Goal: Obtain resource: Download file/media

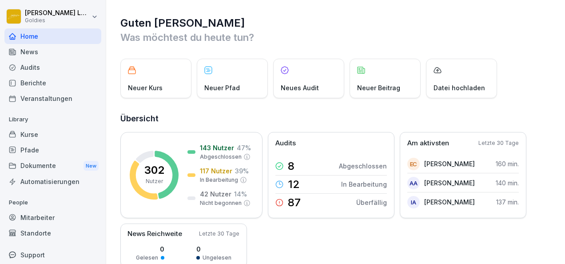
click at [55, 79] on div "Berichte" at bounding box center [52, 83] width 97 height 16
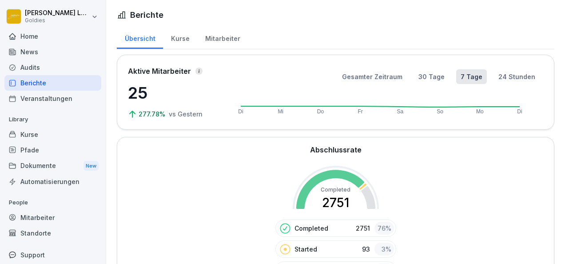
click at [38, 57] on div "News" at bounding box center [52, 52] width 97 height 16
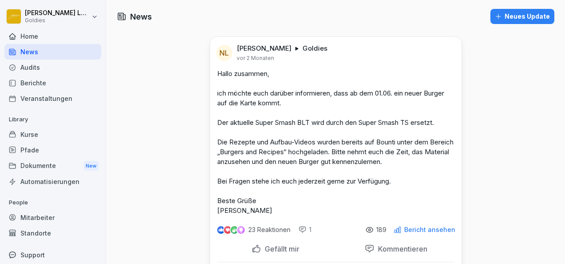
click at [40, 63] on div "Audits" at bounding box center [52, 67] width 97 height 16
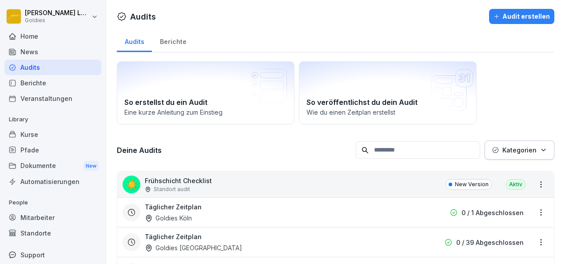
click at [34, 64] on div "Audits" at bounding box center [52, 67] width 97 height 16
click at [168, 43] on div "Berichte" at bounding box center [173, 40] width 42 height 23
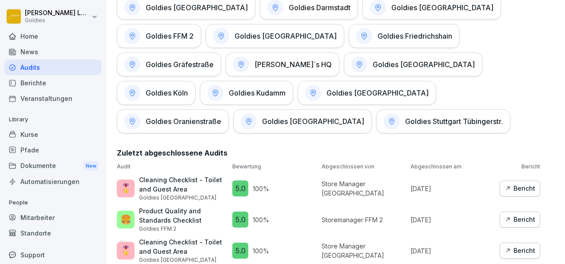
scroll to position [479, 0]
click at [225, 70] on div "[PERSON_NAME]´s HQ" at bounding box center [282, 65] width 114 height 24
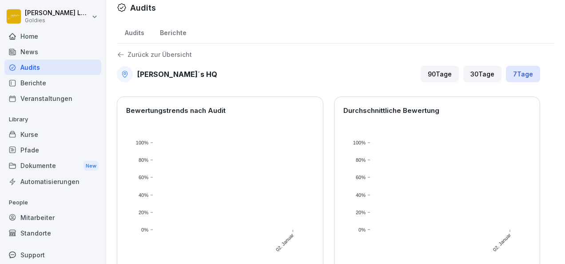
scroll to position [70, 0]
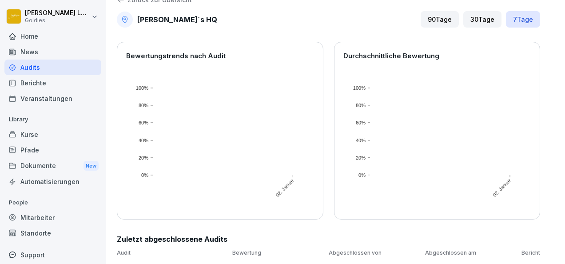
click at [53, 75] on div "Berichte" at bounding box center [52, 83] width 97 height 16
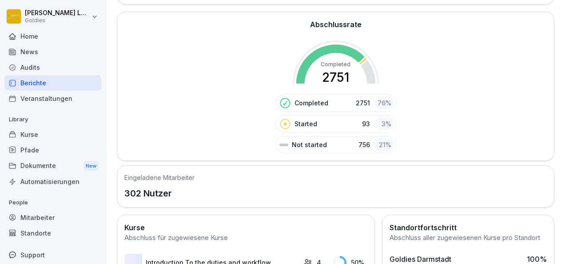
scroll to position [124, 0]
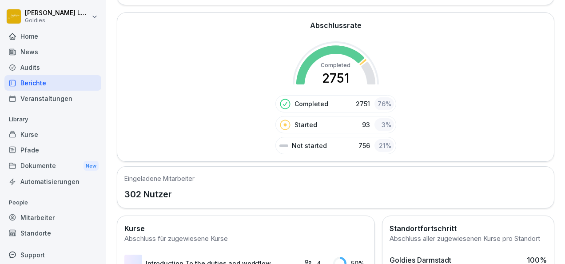
click at [40, 68] on div "Audits" at bounding box center [52, 67] width 97 height 16
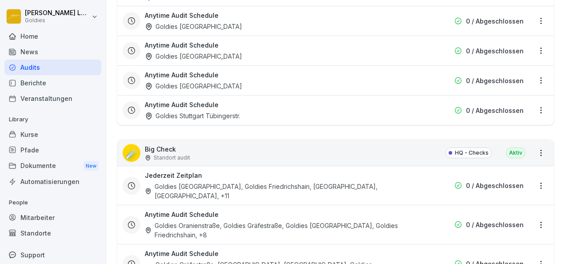
scroll to position [1167, 0]
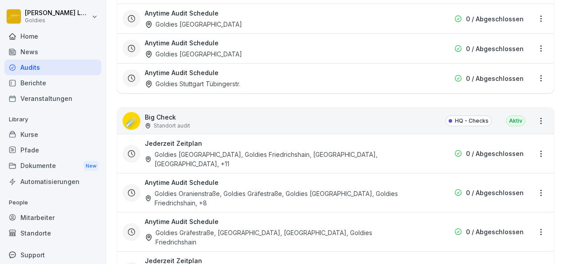
click at [178, 122] on p "Standort audit" at bounding box center [172, 126] width 36 height 8
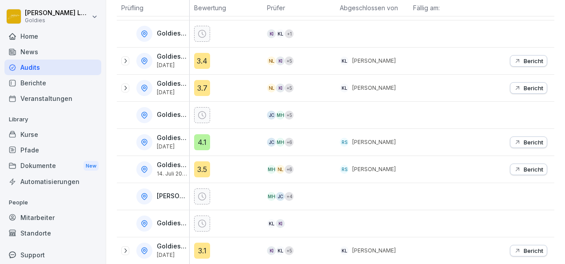
scroll to position [196, 0]
click at [523, 87] on p "Bericht" at bounding box center [533, 88] width 20 height 7
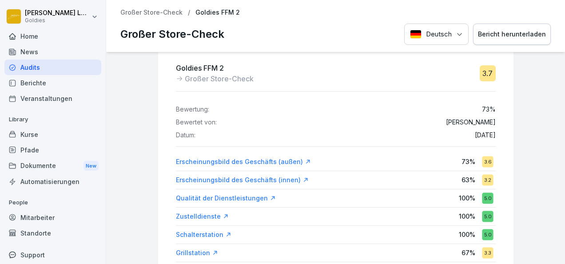
scroll to position [53, 0]
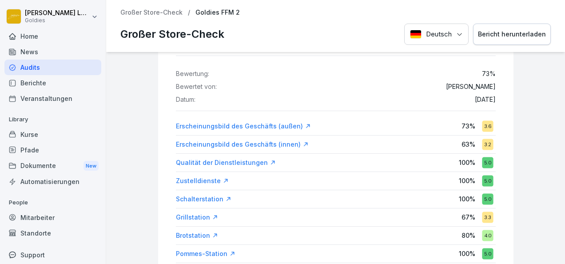
click at [238, 126] on div "Erscheinungsbild des Geschäfts (außen)" at bounding box center [243, 126] width 135 height 9
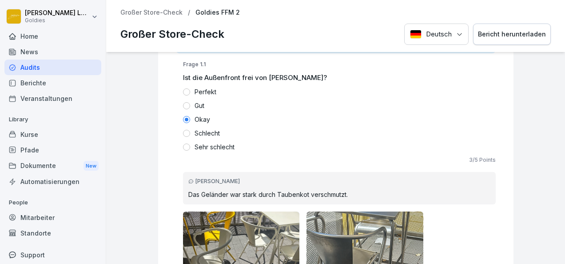
scroll to position [424, 0]
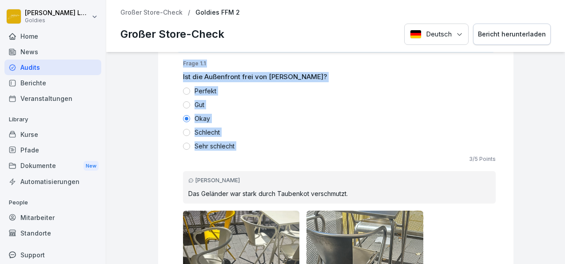
drag, startPoint x: 174, startPoint y: 61, endPoint x: 284, endPoint y: 153, distance: 143.4
click at [284, 155] on div "3 / 5 Points" at bounding box center [339, 159] width 312 height 8
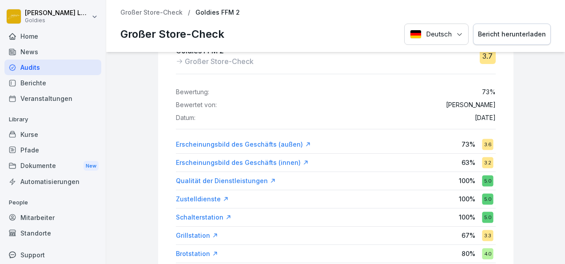
scroll to position [36, 0]
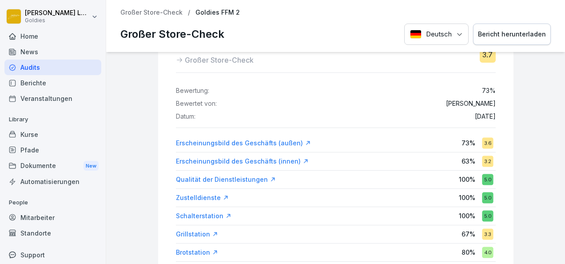
click at [254, 142] on div "Erscheinungsbild des Geschäfts (außen)" at bounding box center [243, 142] width 135 height 9
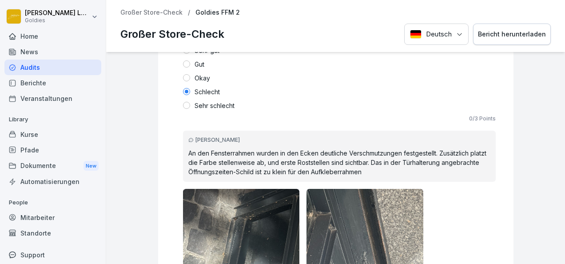
scroll to position [2383, 0]
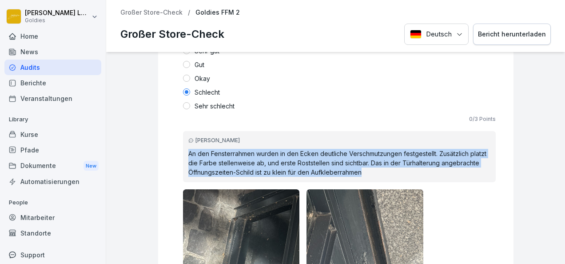
drag, startPoint x: 182, startPoint y: 149, endPoint x: 372, endPoint y: 174, distance: 192.1
click at [372, 174] on div "[PERSON_NAME] An den Fensterrahmen wurden in den Ecken deutliche Verschmutzunge…" at bounding box center [339, 156] width 312 height 51
copy p "An den Fensterrahmen wurden in den Ecken deutliche Verschmutzungen festgestellt…"
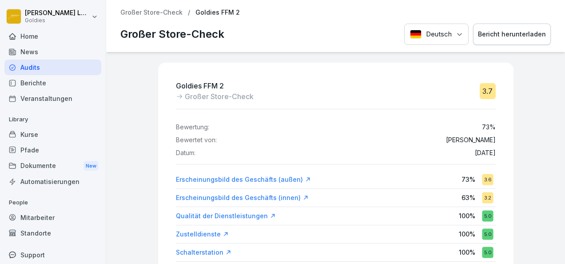
scroll to position [18, 0]
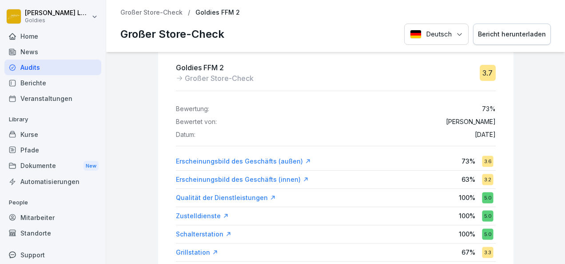
click at [264, 181] on div "Erscheinungsbild des Geschäfts (innen)" at bounding box center [242, 179] width 133 height 9
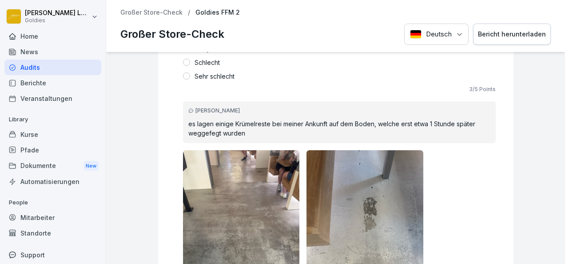
scroll to position [1255, 0]
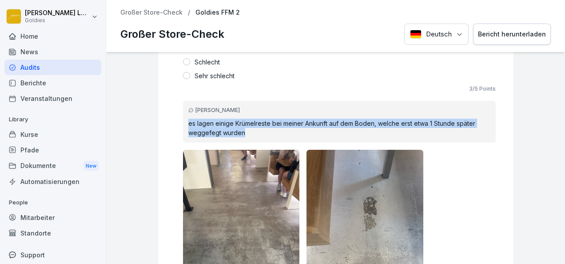
drag, startPoint x: 182, startPoint y: 114, endPoint x: 245, endPoint y: 135, distance: 65.4
click at [245, 135] on div "[PERSON_NAME] es lagen einige Krümelreste bei meiner Ankunft auf dem Boden, wel…" at bounding box center [339, 122] width 312 height 42
copy p "es lagen einige Krümelreste bei meiner Ankunft auf dem Boden, welche erst etwa …"
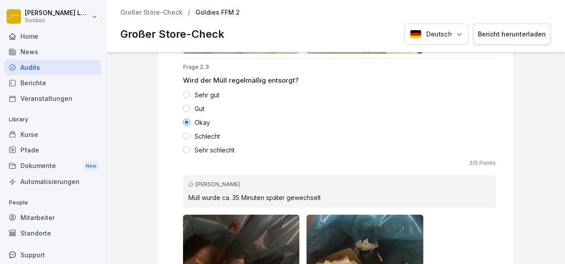
scroll to position [2302, 0]
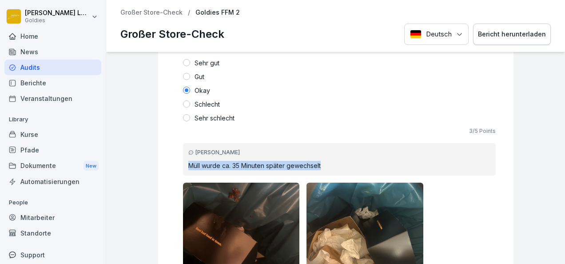
drag, startPoint x: 181, startPoint y: 158, endPoint x: 334, endPoint y: 166, distance: 153.3
click at [334, 166] on div "[PERSON_NAME] Müll wurde ca. 35 Minuten später gewechselt" at bounding box center [339, 159] width 312 height 32
copy p "Müll wurde ca. 35 Minuten später gewechselt"
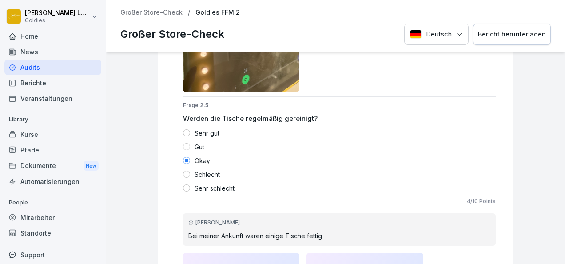
scroll to position [2884, 0]
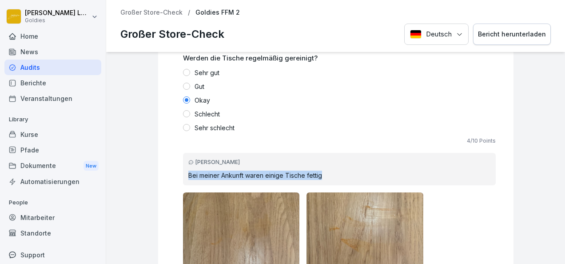
drag, startPoint x: 319, startPoint y: 170, endPoint x: 181, endPoint y: 174, distance: 137.6
click at [188, 174] on p "Bei meiner Ankunft waren einige Tische fettig" at bounding box center [339, 174] width 302 height 9
copy p "Bei meiner Ankunft waren einige Tische fettig"
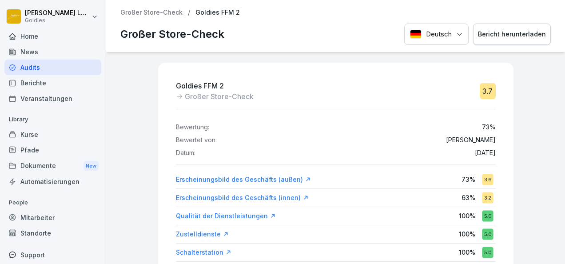
scroll to position [30, 0]
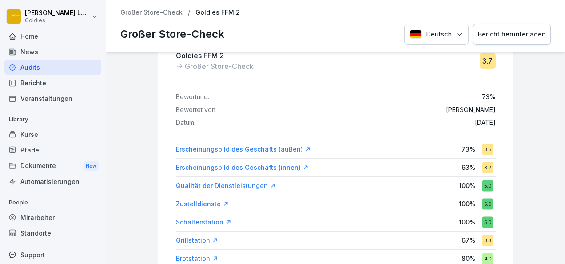
click at [273, 145] on div "Erscheinungsbild des Geschäfts (außen)" at bounding box center [243, 149] width 135 height 9
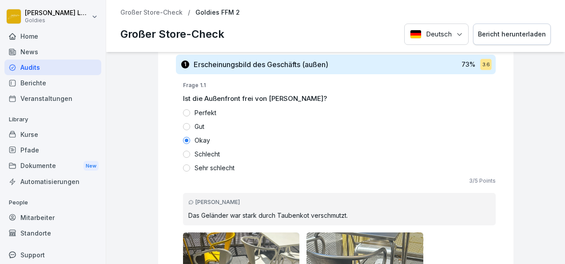
click at [288, 126] on div "Gut" at bounding box center [339, 126] width 312 height 9
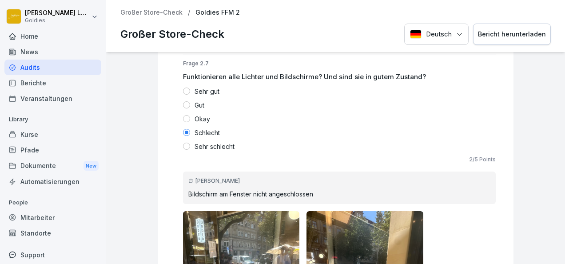
scroll to position [6268, 0]
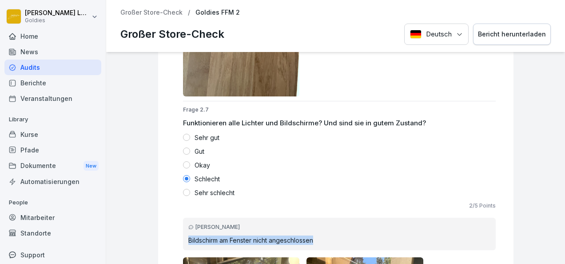
drag, startPoint x: 317, startPoint y: 237, endPoint x: 175, endPoint y: 231, distance: 142.1
copy p "Bildschirm am Fenster nicht angeschlossen"
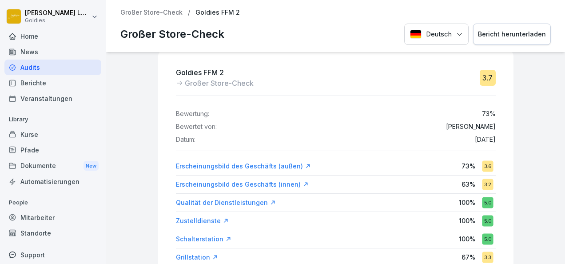
scroll to position [39, 0]
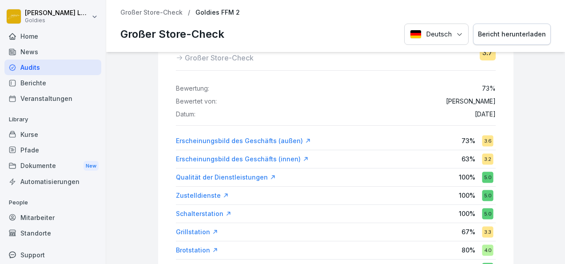
click at [243, 160] on div "Erscheinungsbild des Geschäfts (innen)" at bounding box center [242, 158] width 133 height 9
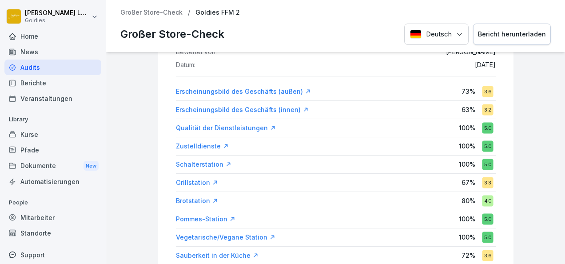
scroll to position [112, 0]
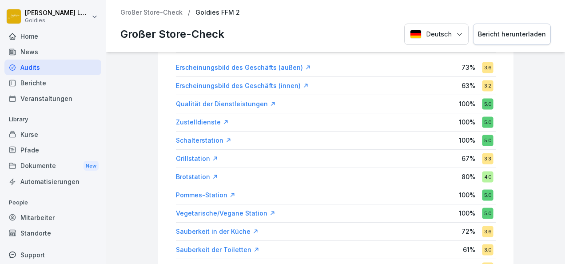
click at [190, 154] on div "Grillstation" at bounding box center [197, 158] width 42 height 9
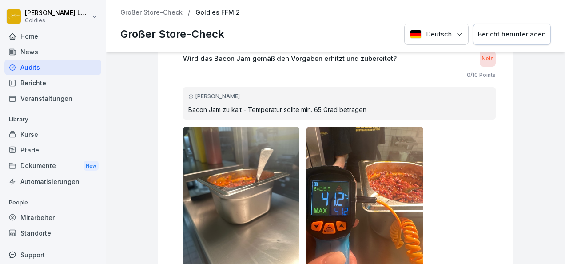
scroll to position [4945, 0]
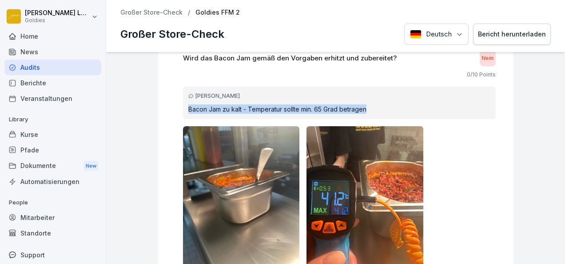
drag, startPoint x: 367, startPoint y: 101, endPoint x: 173, endPoint y: 111, distance: 193.7
copy p "Bacon Jam zu kalt - Temperatur sollte min. 65 Grad betragen"
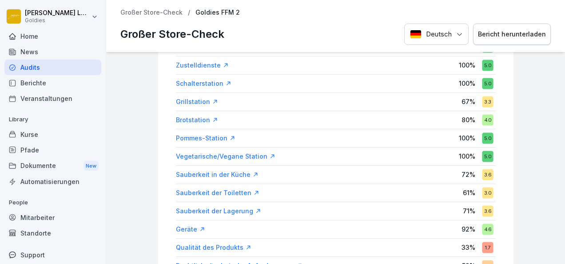
scroll to position [176, 0]
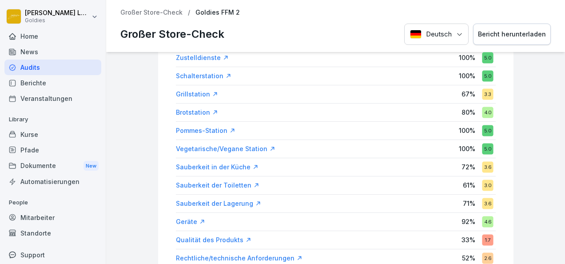
click at [226, 146] on div "Vegetarische/Vegane Station" at bounding box center [225, 148] width 99 height 9
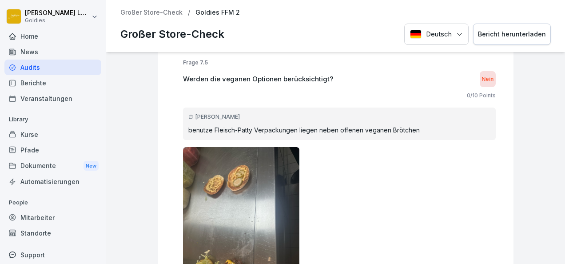
scroll to position [6541, 0]
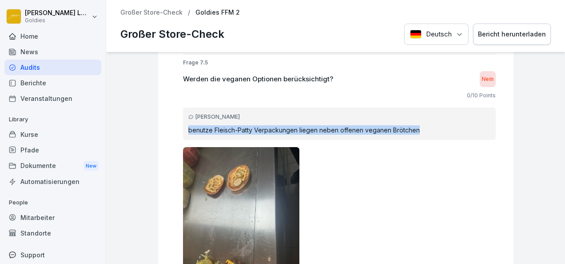
drag, startPoint x: 411, startPoint y: 124, endPoint x: 175, endPoint y: 127, distance: 235.7
copy p "benutze Fleisch-Patty Verpackungen liegen neben offenen veganen Brötchen"
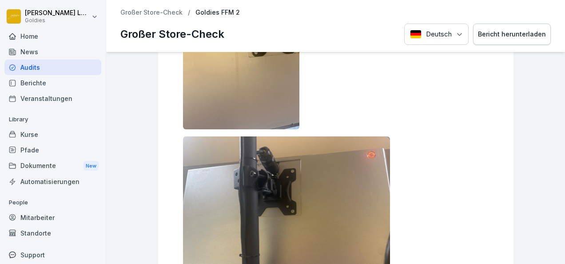
click at [274, 218] on img at bounding box center [286, 213] width 207 height 155
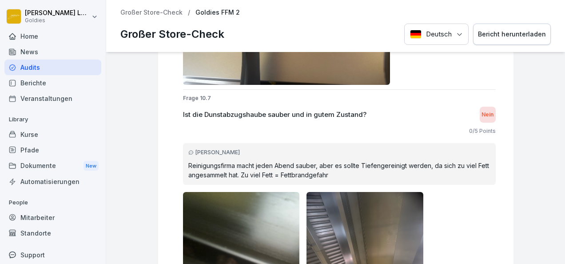
scroll to position [10716, 0]
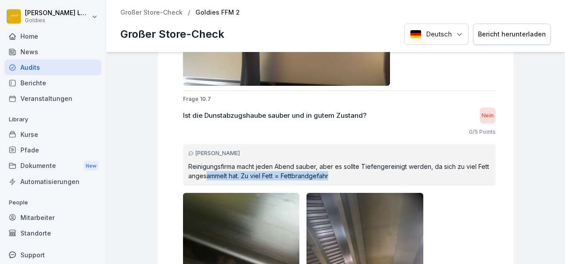
drag, startPoint x: 331, startPoint y: 165, endPoint x: 199, endPoint y: 169, distance: 132.3
click at [199, 169] on p "Reinigungsfirma macht jeden Abend sauber, aber es sollte Tiefengereinigt werden…" at bounding box center [339, 171] width 302 height 19
drag, startPoint x: 199, startPoint y: 169, endPoint x: 282, endPoint y: 168, distance: 83.0
click at [282, 168] on p "Reinigungsfirma macht jeden Abend sauber, aber es sollte Tiefengereinigt werden…" at bounding box center [339, 171] width 302 height 19
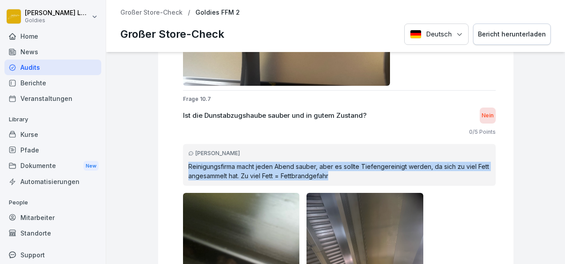
drag, startPoint x: 181, startPoint y: 155, endPoint x: 326, endPoint y: 166, distance: 146.0
click at [326, 166] on div "[PERSON_NAME] Reinigungsfirma macht jeden Abend sauber, aber es sollte Tiefenge…" at bounding box center [339, 165] width 312 height 42
copy p "Reinigungsfirma macht jeden Abend sauber, aber es sollte Tiefengereinigt werden…"
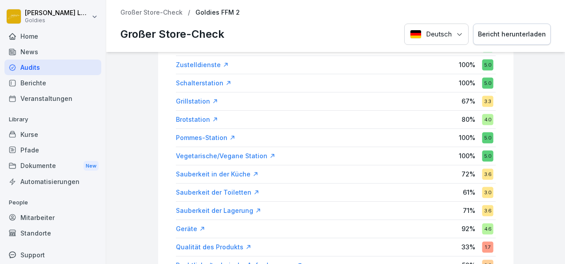
scroll to position [205, 0]
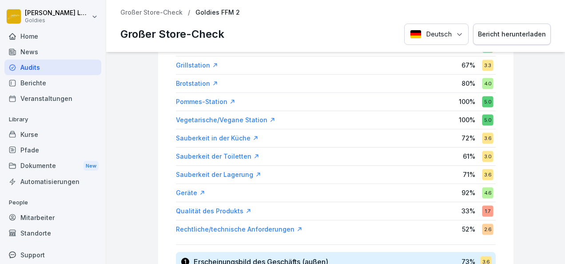
click at [227, 138] on div "Sauberkeit in der Küche" at bounding box center [217, 138] width 83 height 9
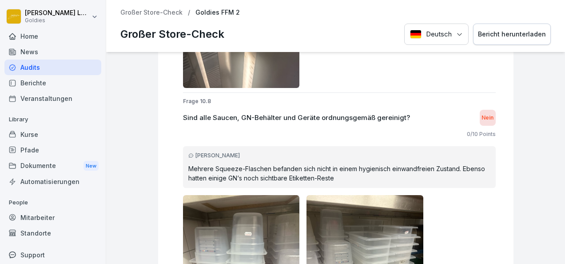
scroll to position [7542, 0]
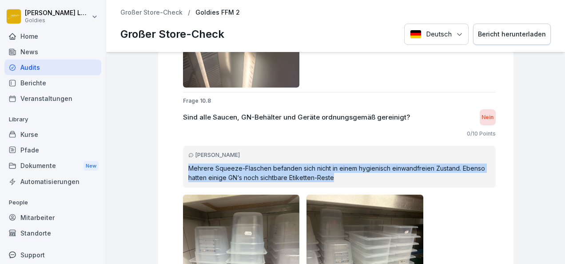
drag, startPoint x: 333, startPoint y: 172, endPoint x: 175, endPoint y: 160, distance: 158.4
copy p "Mehrere Squeeze-Flaschen befanden sich nicht in einem hygienisch einwandfreien …"
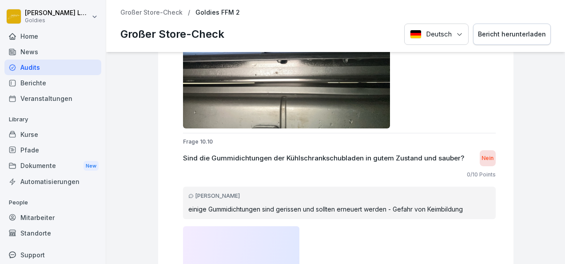
scroll to position [8830, 0]
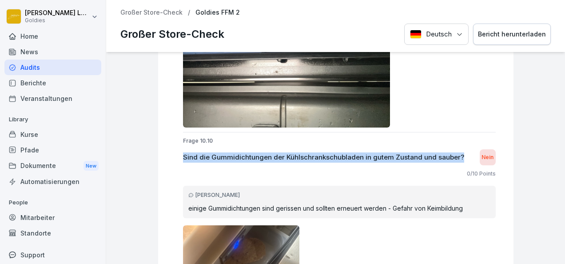
drag, startPoint x: 457, startPoint y: 146, endPoint x: 176, endPoint y: 150, distance: 281.4
click at [183, 150] on div "Sind die Gummidichtungen der Kühlschrankschubladen in gutem Zustand und sauber?…" at bounding box center [339, 157] width 312 height 16
copy p "Sind die Gummidichtungen der Kühlschrankschubladen in gutem Zustand und sauber?"
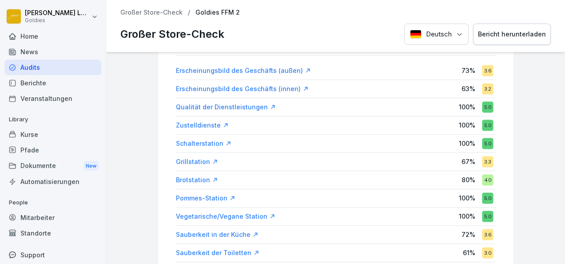
scroll to position [145, 0]
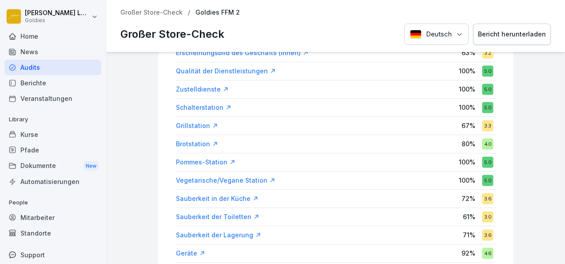
click at [212, 198] on div "Sauberkeit in der Küche" at bounding box center [217, 198] width 83 height 9
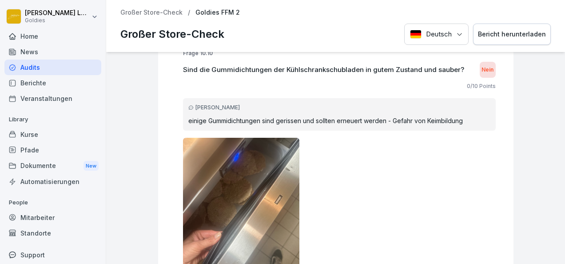
scroll to position [8915, 0]
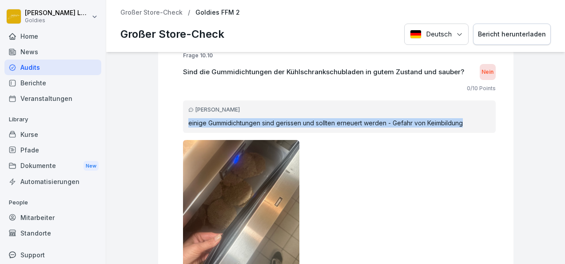
drag, startPoint x: 461, startPoint y: 115, endPoint x: 173, endPoint y: 113, distance: 288.0
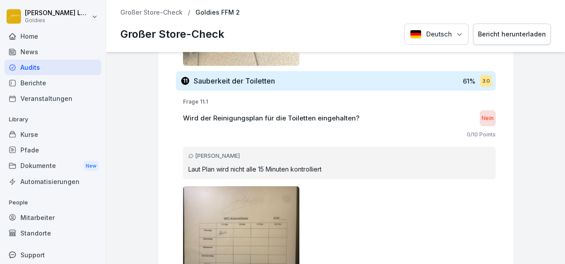
scroll to position [9434, 0]
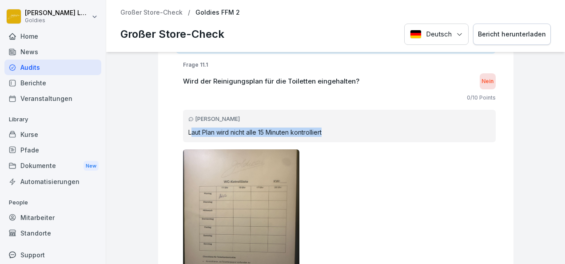
drag, startPoint x: 185, startPoint y: 120, endPoint x: 329, endPoint y: 120, distance: 144.2
click at [329, 127] on p "Laut Plan wird nicht alle 15 Minuten kontrolliert" at bounding box center [339, 131] width 302 height 9
click at [325, 130] on div "[PERSON_NAME] Laut Plan wird nicht alle 15 Minuten kontrolliert" at bounding box center [339, 126] width 312 height 32
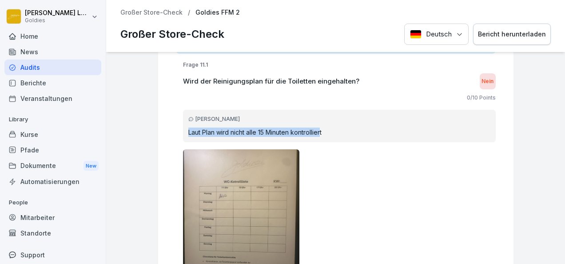
drag, startPoint x: 316, startPoint y: 122, endPoint x: 174, endPoint y: 118, distance: 142.1
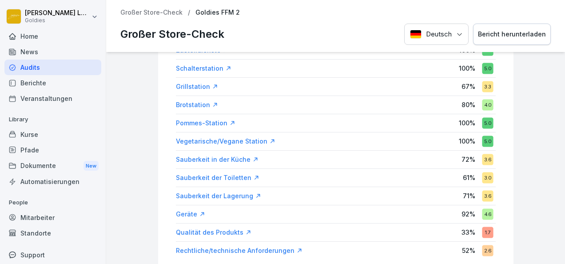
click at [224, 174] on div "Sauberkeit der Toiletten" at bounding box center [217, 177] width 83 height 9
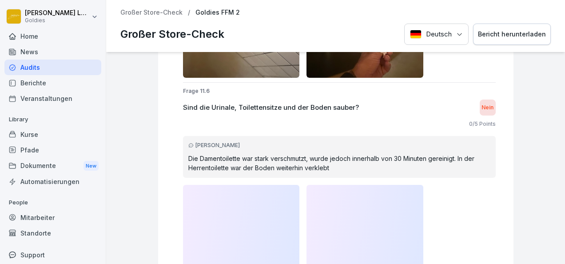
scroll to position [7013, 0]
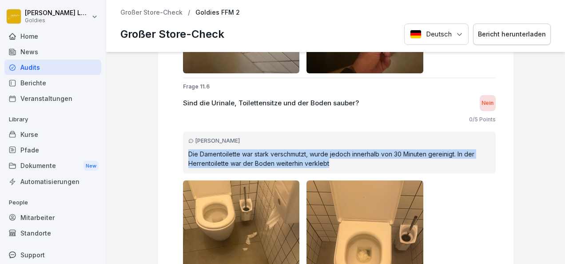
drag, startPoint x: 178, startPoint y: 142, endPoint x: 352, endPoint y: 153, distance: 173.9
click at [352, 153] on div "[PERSON_NAME] Die Damentoilette war stark verschmutzt, wurde jedoch innerhalb v…" at bounding box center [339, 152] width 312 height 42
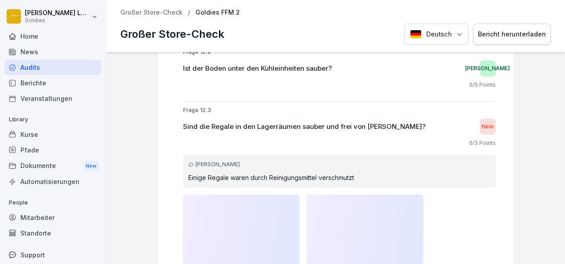
scroll to position [8571, 0]
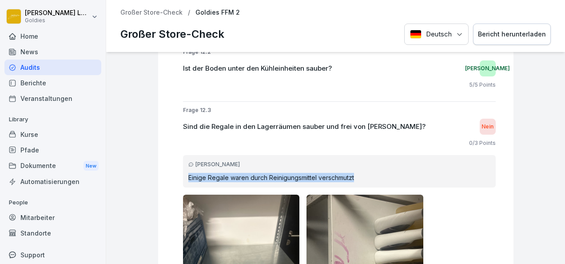
drag, startPoint x: 352, startPoint y: 164, endPoint x: 178, endPoint y: 171, distance: 174.1
click at [183, 171] on div "[PERSON_NAME] Einige Regale waren durch Reinigungsmittel verschmutzt" at bounding box center [339, 171] width 312 height 32
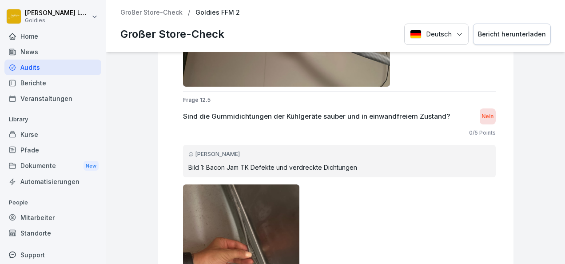
scroll to position [9058, 0]
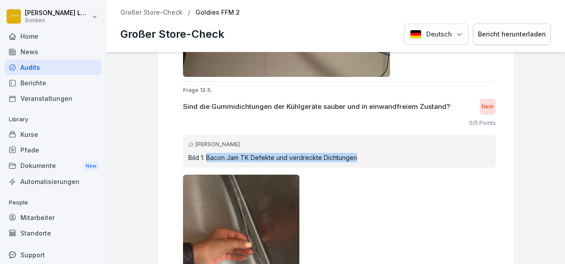
drag, startPoint x: 350, startPoint y: 146, endPoint x: 201, endPoint y: 154, distance: 149.7
click at [201, 154] on div "[PERSON_NAME] Bild 1: Bacon Jam TK Defekte und verdreckte Dichtungen" at bounding box center [339, 151] width 312 height 32
drag, startPoint x: 201, startPoint y: 154, endPoint x: 320, endPoint y: 178, distance: 121.8
click at [320, 178] on div at bounding box center [339, 251] width 312 height 155
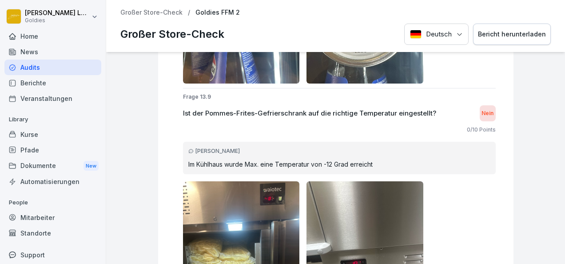
scroll to position [11203, 0]
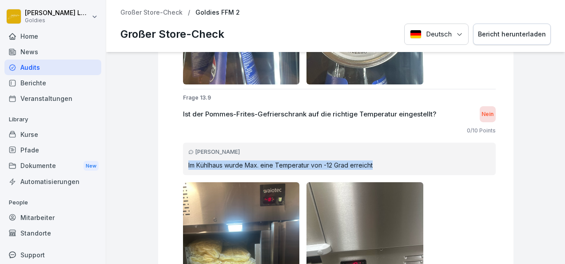
drag, startPoint x: 370, startPoint y: 148, endPoint x: 163, endPoint y: 160, distance: 206.7
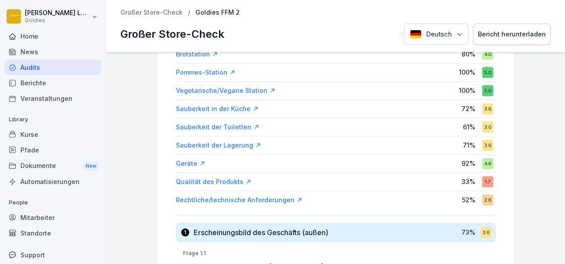
scroll to position [234, 0]
click at [209, 142] on div "Sauberkeit der Lagerung" at bounding box center [218, 145] width 85 height 9
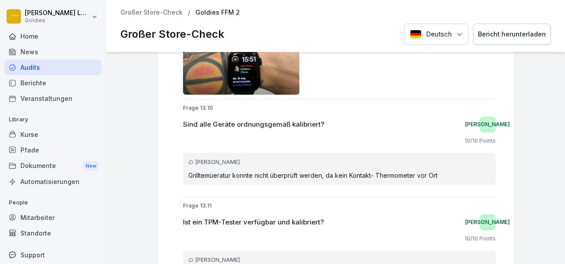
scroll to position [10257, 0]
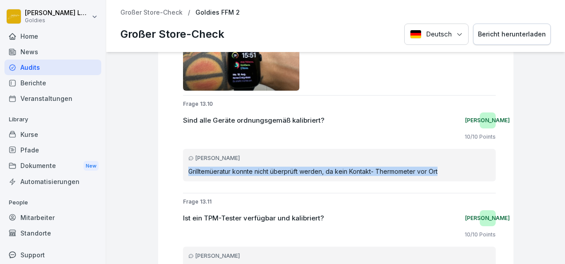
drag, startPoint x: 442, startPoint y: 154, endPoint x: 175, endPoint y: 161, distance: 267.2
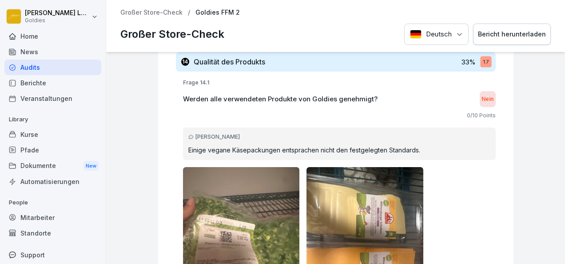
scroll to position [10835, 0]
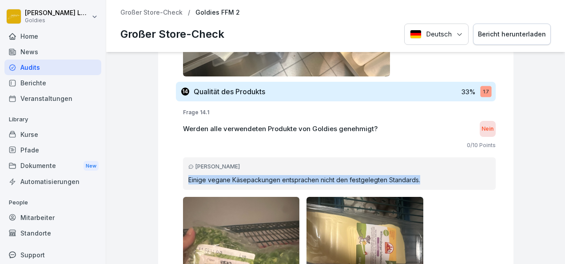
drag, startPoint x: 418, startPoint y: 165, endPoint x: 174, endPoint y: 174, distance: 245.1
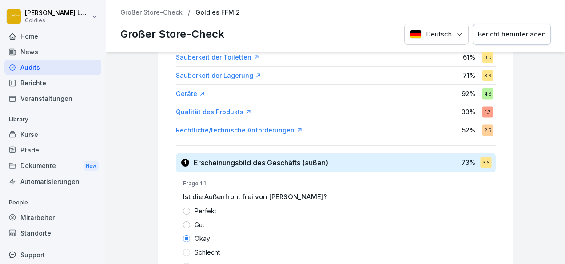
scroll to position [304, 0]
click at [207, 108] on div "Qualität des Produkts" at bounding box center [213, 112] width 75 height 9
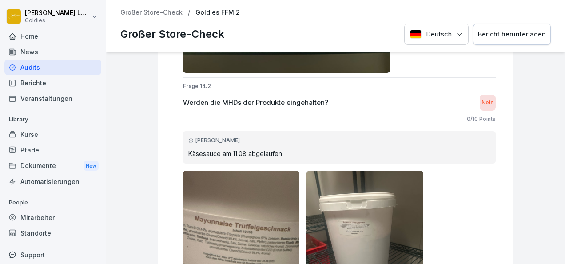
scroll to position [8602, 0]
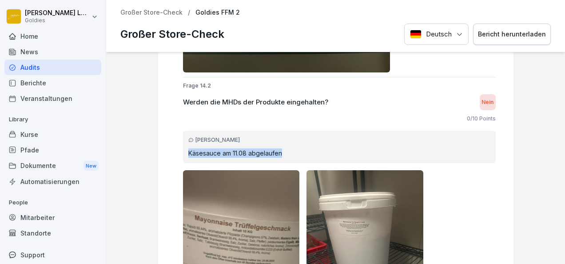
drag, startPoint x: 279, startPoint y: 134, endPoint x: 168, endPoint y: 138, distance: 110.6
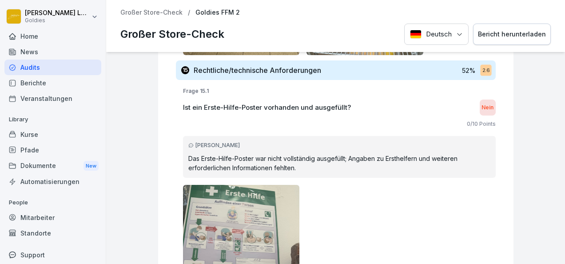
scroll to position [9411, 0]
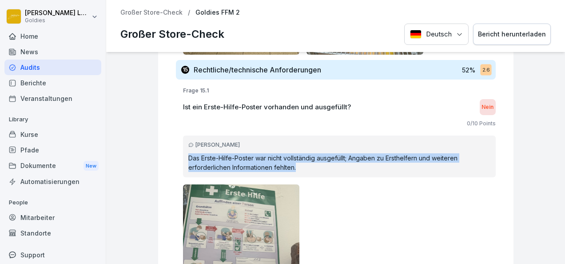
drag, startPoint x: 182, startPoint y: 142, endPoint x: 320, endPoint y: 157, distance: 138.4
click at [320, 157] on p "Das Erste-Hilfe-Poster war nicht vollständig ausgefüllt; Angaben zu Ersthelfern…" at bounding box center [339, 162] width 302 height 19
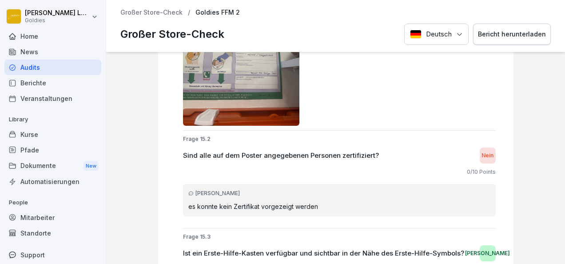
scroll to position [9663, 0]
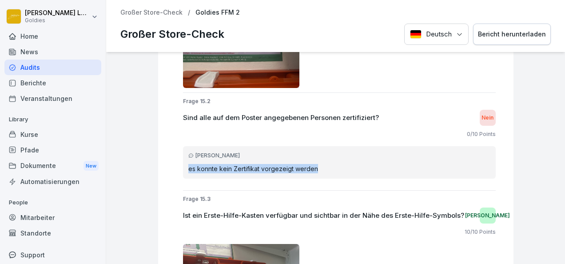
drag, startPoint x: 177, startPoint y: 156, endPoint x: 321, endPoint y: 162, distance: 144.8
click at [321, 162] on div "[PERSON_NAME] es konnte kein Zertifikat vorgezeigt werden" at bounding box center [339, 162] width 312 height 32
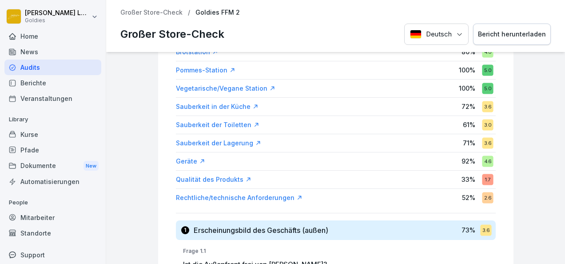
scroll to position [237, 0]
click at [231, 193] on div "Rechtliche/technische Anforderungen" at bounding box center [239, 197] width 126 height 9
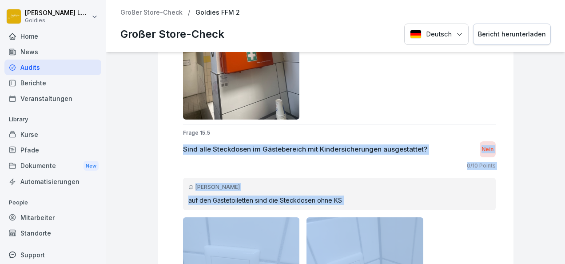
scroll to position [9079, 0]
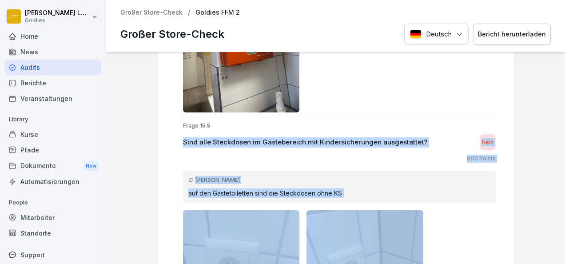
drag, startPoint x: 177, startPoint y: 166, endPoint x: 316, endPoint y: 221, distance: 149.7
drag, startPoint x: 316, startPoint y: 221, endPoint x: 285, endPoint y: 155, distance: 72.7
click at [349, 188] on p "auf den Gästetoiletten sind die Steckdosen ohne KS" at bounding box center [339, 192] width 302 height 9
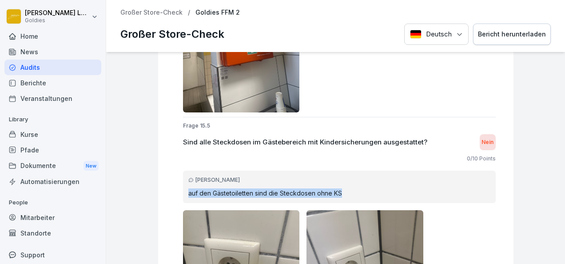
drag, startPoint x: 344, startPoint y: 182, endPoint x: 182, endPoint y: 187, distance: 162.1
click at [183, 187] on div "[PERSON_NAME] auf den Gästetoiletten sind die Steckdosen ohne KS" at bounding box center [339, 186] width 312 height 32
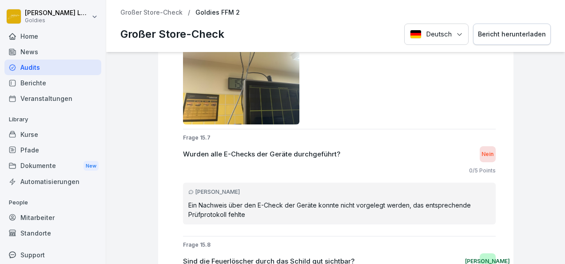
scroll to position [9901, 0]
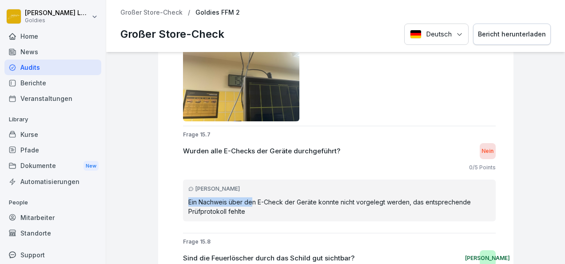
drag, startPoint x: 246, startPoint y: 192, endPoint x: 181, endPoint y: 188, distance: 64.9
click at [188, 197] on p "Ein Nachweis über den E-Check der Geräte konnte nicht vorgelegt werden, das ent…" at bounding box center [339, 206] width 302 height 19
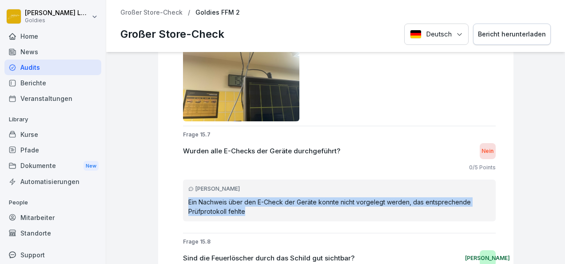
drag, startPoint x: 181, startPoint y: 188, endPoint x: 177, endPoint y: 186, distance: 4.6
click at [183, 186] on div "[PERSON_NAME] Ein Nachweis über den E-Check der Geräte konnte nicht vorgelegt w…" at bounding box center [339, 200] width 312 height 42
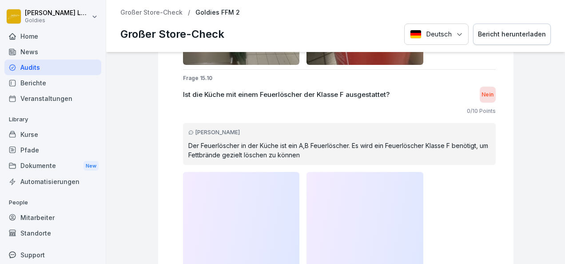
scroll to position [10871, 0]
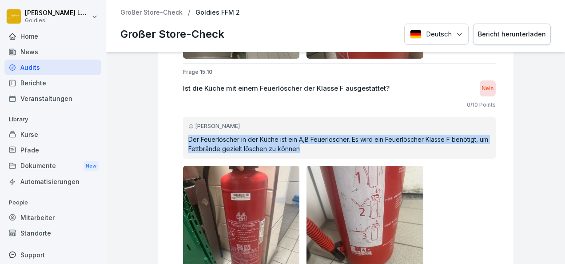
drag, startPoint x: 298, startPoint y: 130, endPoint x: 170, endPoint y: 118, distance: 128.4
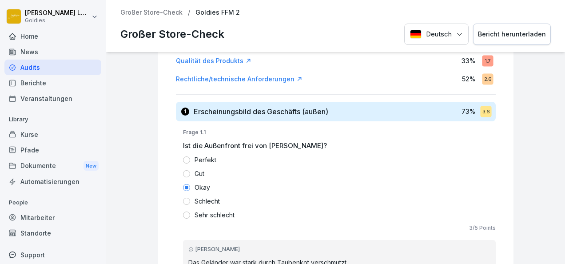
scroll to position [359, 0]
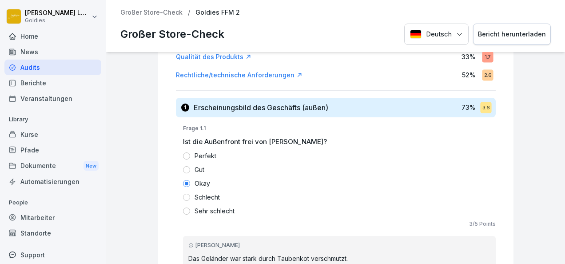
click at [252, 72] on div "Rechtliche/technische Anforderungen" at bounding box center [239, 75] width 126 height 9
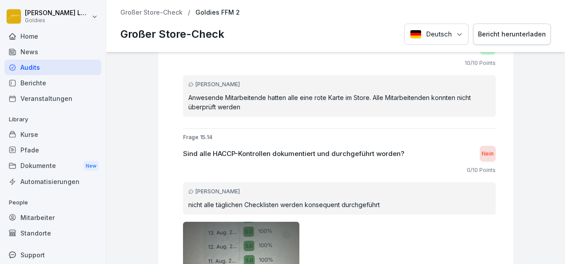
scroll to position [11500, 0]
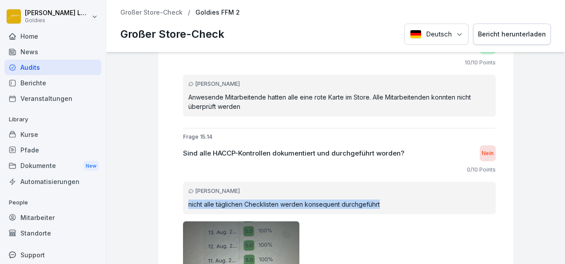
drag, startPoint x: 181, startPoint y: 187, endPoint x: 381, endPoint y: 182, distance: 199.8
click at [381, 182] on div "[PERSON_NAME] nicht alle täglichen Checklisten werden konsequent durchgeführt" at bounding box center [339, 198] width 312 height 32
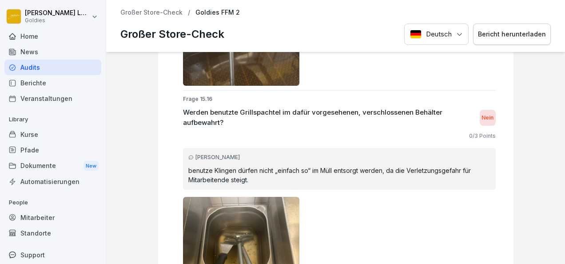
scroll to position [12507, 0]
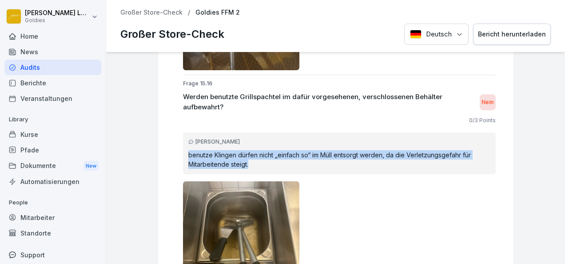
drag, startPoint x: 247, startPoint y: 146, endPoint x: 178, endPoint y: 136, distance: 70.0
click at [183, 136] on div "[PERSON_NAME] benutze Klingen dürfen nicht „einfach so“ im Müll entsorgt werden…" at bounding box center [339, 153] width 312 height 42
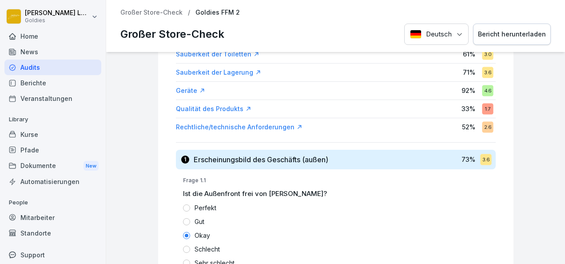
click at [229, 123] on div "Rechtliche/technische Anforderungen" at bounding box center [239, 126] width 126 height 9
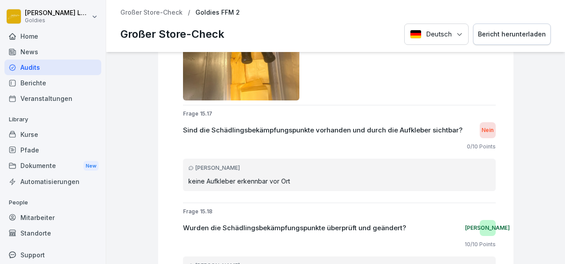
scroll to position [13701, 0]
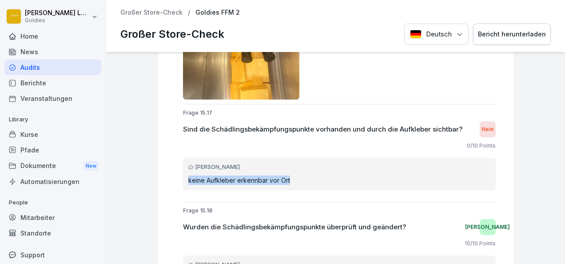
drag, startPoint x: 290, startPoint y: 163, endPoint x: 179, endPoint y: 167, distance: 111.5
click at [183, 167] on div "[PERSON_NAME] keine Aufkleber erkennbar vor Ort" at bounding box center [339, 174] width 312 height 32
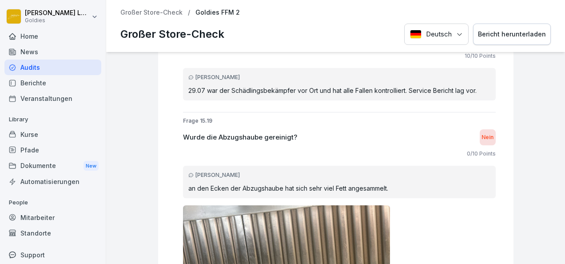
scroll to position [13897, 0]
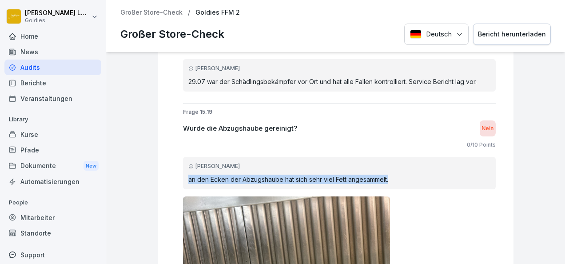
drag, startPoint x: 390, startPoint y: 166, endPoint x: 178, endPoint y: 157, distance: 211.5
click at [183, 157] on div "[PERSON_NAME] an den Ecken der Abzugshaube hat sich sehr viel Fett angesammelt." at bounding box center [339, 173] width 312 height 32
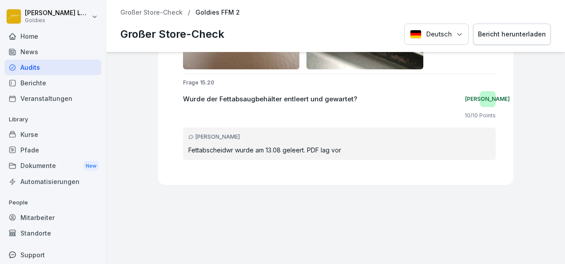
scroll to position [14342, 0]
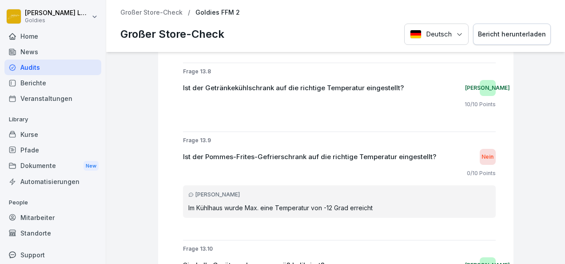
scroll to position [7508, 0]
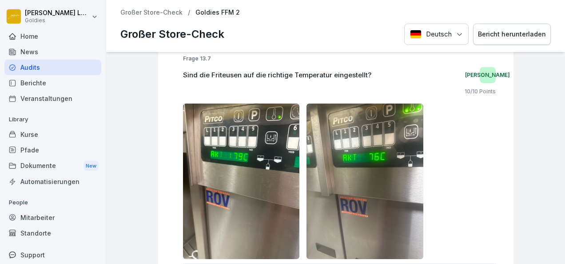
click at [163, 12] on p "Großer Store-Check" at bounding box center [151, 13] width 62 height 8
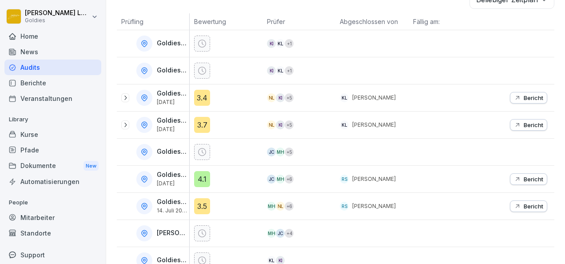
scroll to position [158, 0]
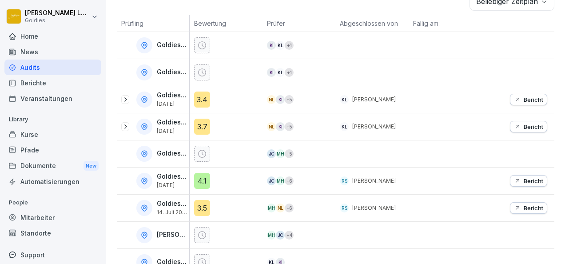
click at [124, 99] on icon at bounding box center [125, 99] width 7 height 7
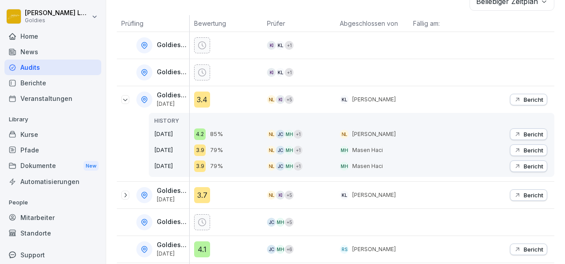
click at [523, 134] on p "Bericht" at bounding box center [533, 133] width 20 height 7
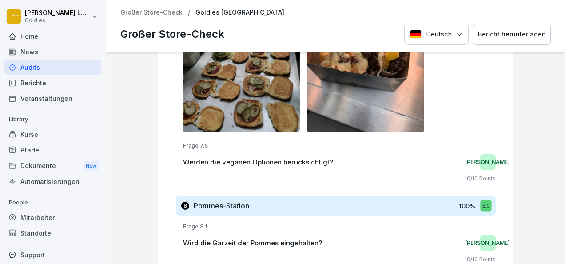
scroll to position [8871, 0]
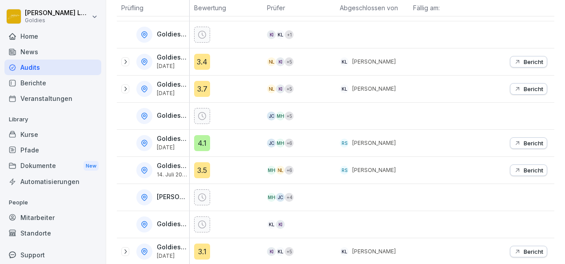
scroll to position [197, 0]
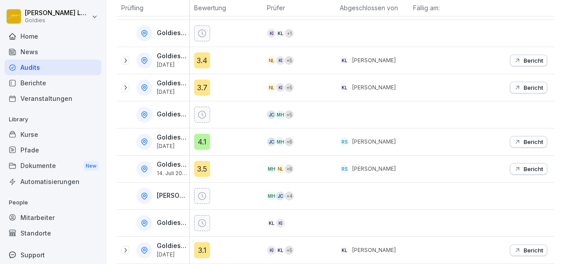
click at [125, 87] on icon at bounding box center [125, 87] width 2 height 4
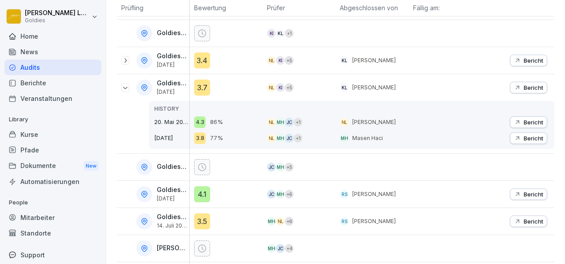
click at [523, 121] on p "Bericht" at bounding box center [533, 121] width 20 height 7
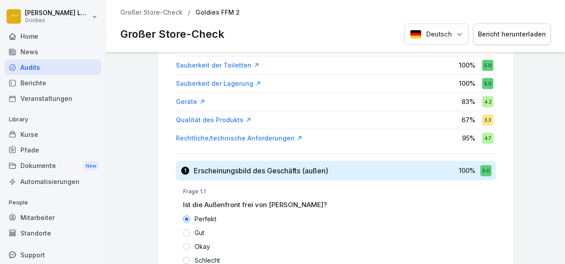
scroll to position [297, 0]
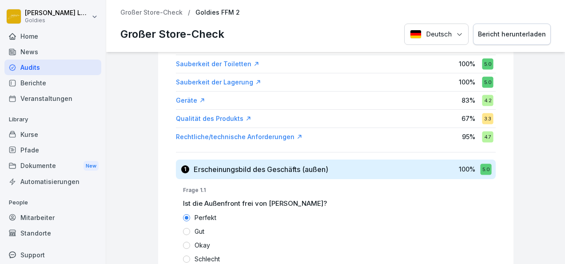
click at [504, 35] on div "Bericht herunterladen" at bounding box center [512, 34] width 68 height 10
click at [170, 12] on p "Großer Store-Check" at bounding box center [151, 13] width 62 height 8
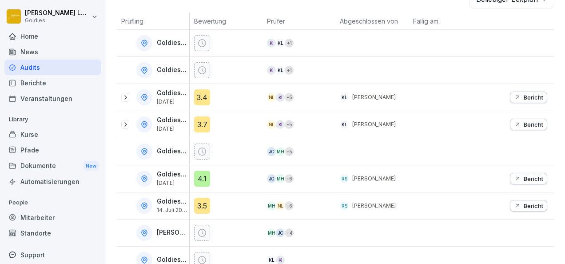
scroll to position [170, 0]
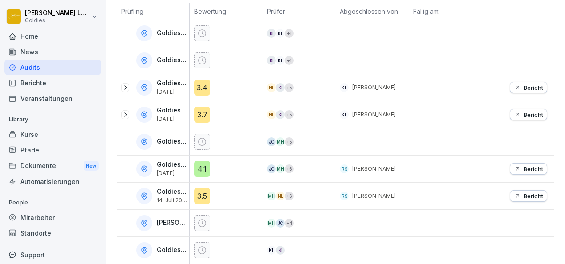
click at [126, 113] on icon at bounding box center [125, 114] width 2 height 4
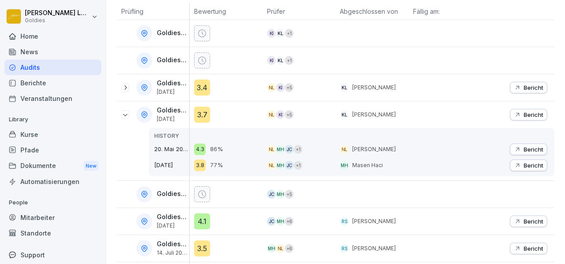
click at [515, 165] on div "Bericht" at bounding box center [527, 165] width 29 height 7
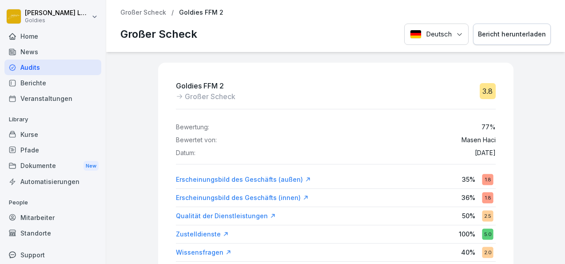
click at [504, 39] on div "Bericht herunterladen" at bounding box center [512, 34] width 68 height 10
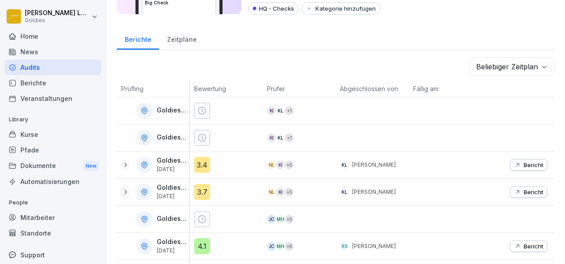
scroll to position [93, 0]
click at [126, 191] on icon at bounding box center [125, 191] width 7 height 7
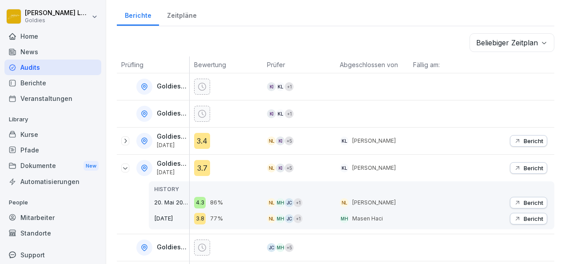
scroll to position [118, 0]
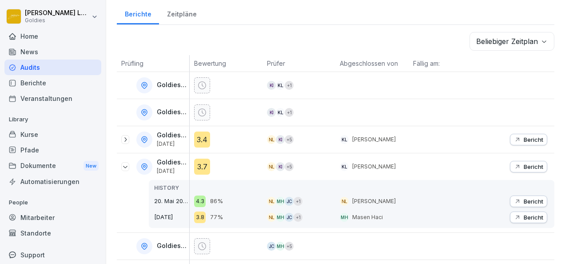
click at [535, 163] on p "Bericht" at bounding box center [533, 166] width 20 height 7
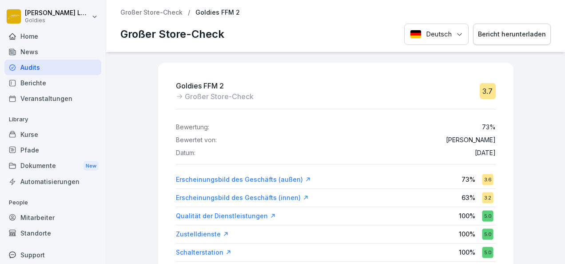
click at [509, 33] on div "Bericht herunterladen" at bounding box center [512, 34] width 68 height 10
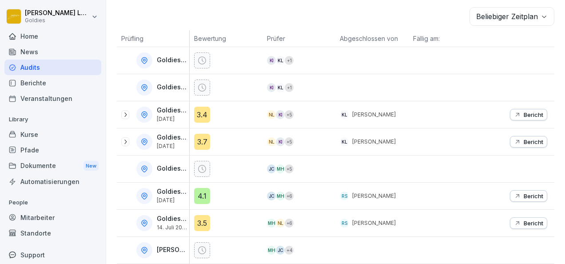
scroll to position [143, 0]
click at [129, 141] on div "Goldies FFM 2 [DATE]" at bounding box center [155, 141] width 68 height 16
click at [123, 138] on icon at bounding box center [125, 140] width 7 height 7
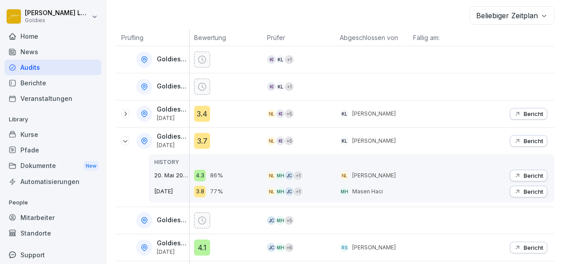
click at [513, 139] on icon "button" at bounding box center [516, 140] width 7 height 7
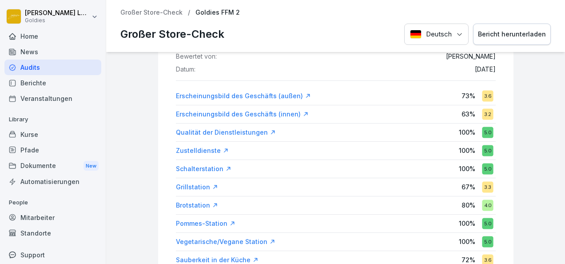
scroll to position [146, 0]
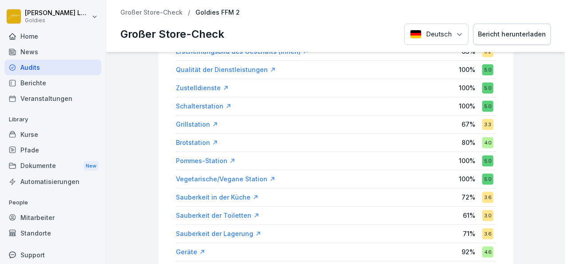
click at [199, 158] on div "Pommes-Station" at bounding box center [205, 160] width 59 height 9
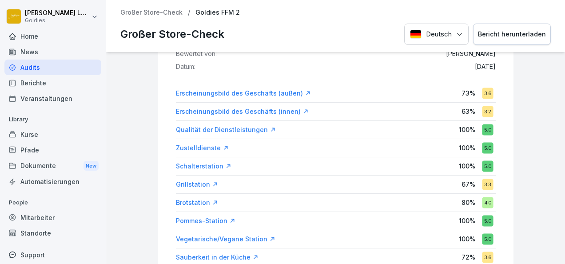
scroll to position [109, 0]
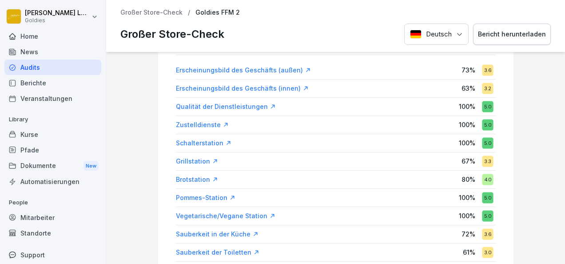
click at [202, 194] on div "Pommes-Station" at bounding box center [205, 197] width 59 height 9
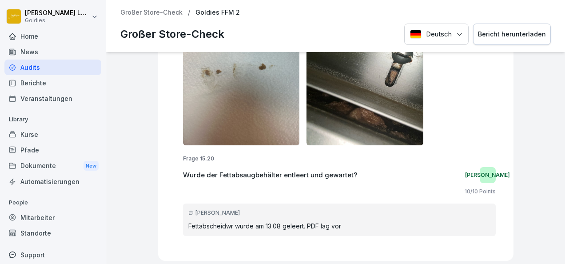
scroll to position [23377, 0]
